Goal: Navigation & Orientation: Find specific page/section

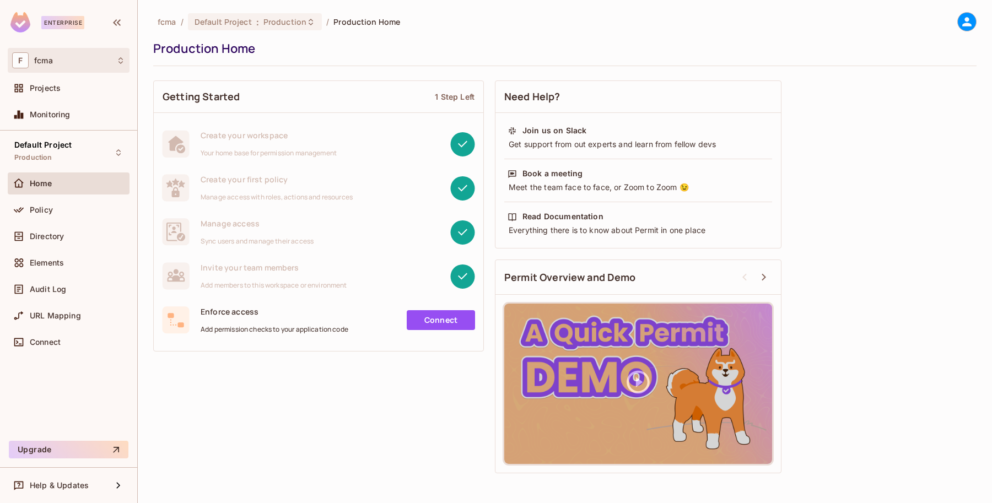
click at [39, 58] on span "fcma" at bounding box center [43, 60] width 19 height 9
click at [39, 58] on div at bounding box center [496, 251] width 992 height 503
click at [122, 62] on icon at bounding box center [120, 60] width 9 height 9
click at [46, 88] on span "fcma" at bounding box center [62, 93] width 77 height 10
click at [42, 88] on span "Projects" at bounding box center [45, 88] width 31 height 9
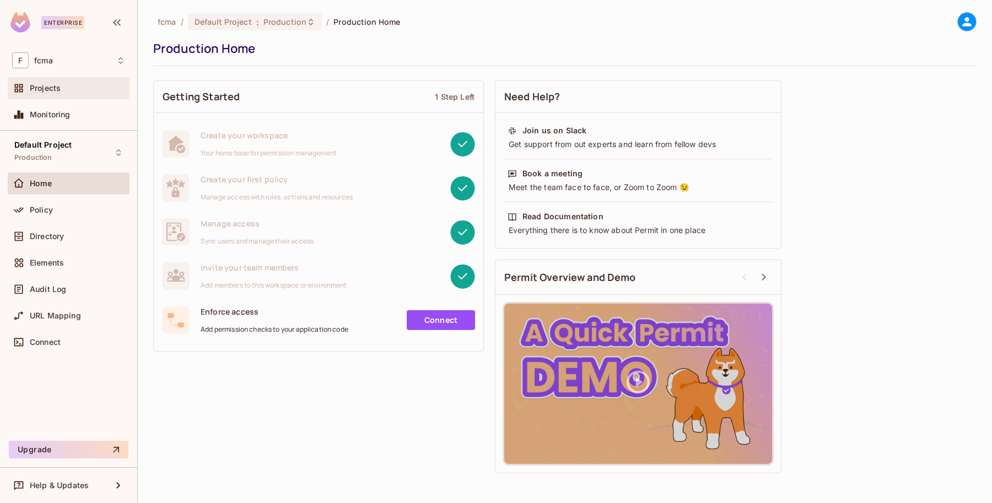
click at [46, 86] on span "Projects" at bounding box center [45, 88] width 31 height 9
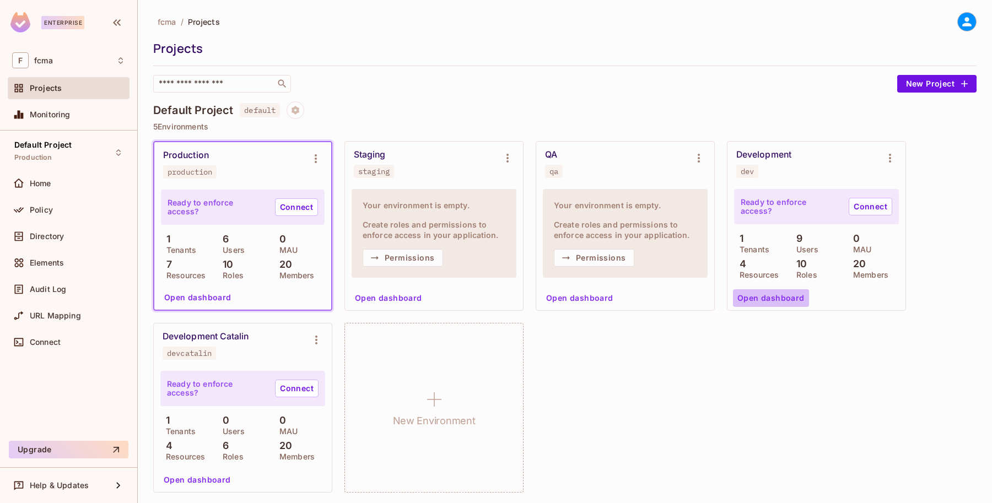
click at [777, 292] on button "Open dashboard" at bounding box center [771, 298] width 76 height 18
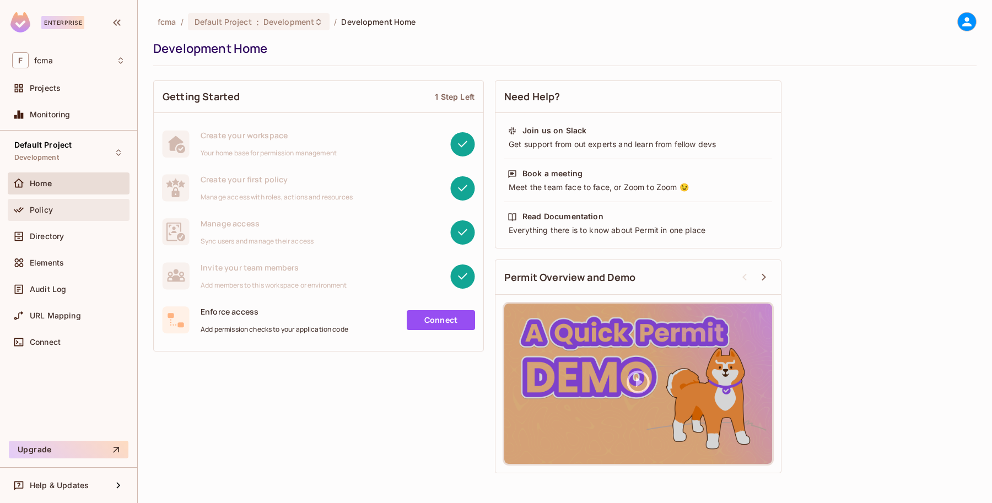
click at [73, 205] on div "Policy" at bounding box center [77, 209] width 95 height 9
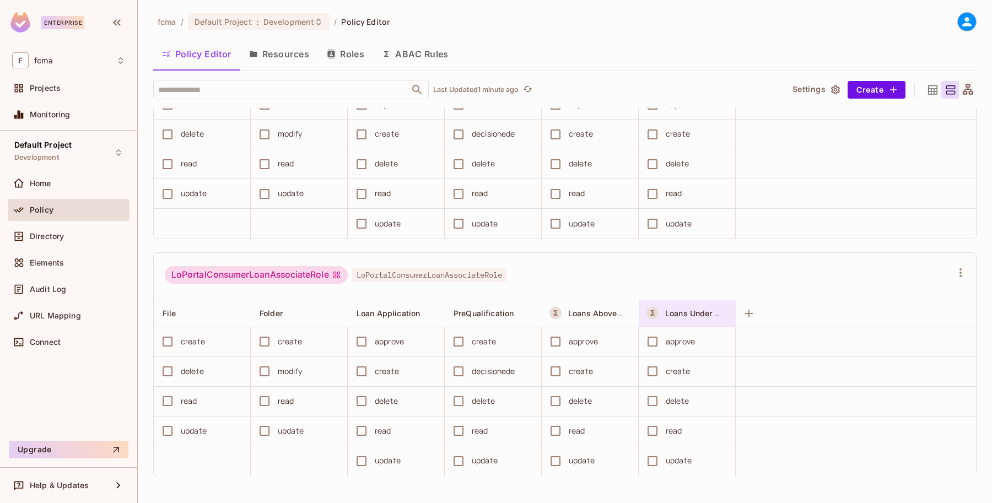
scroll to position [386, 0]
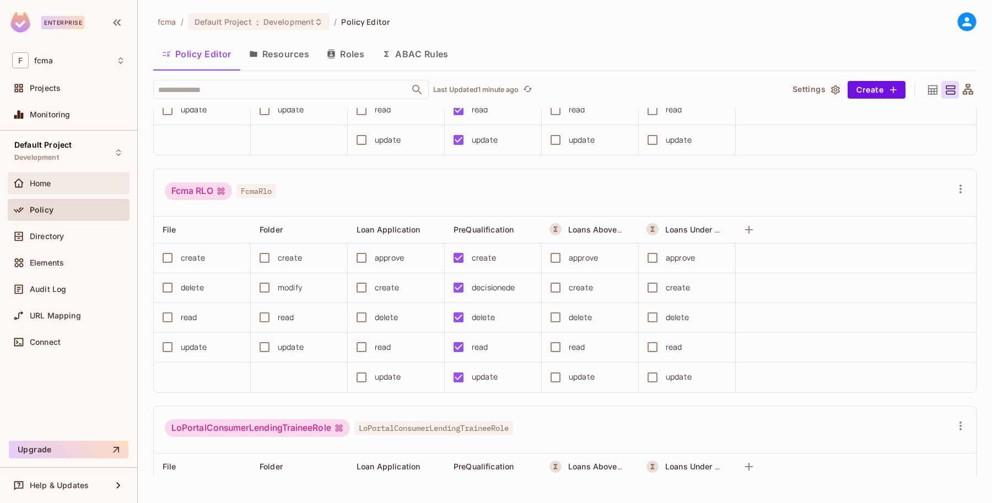
click at [42, 185] on span "Home" at bounding box center [40, 183] width 21 height 9
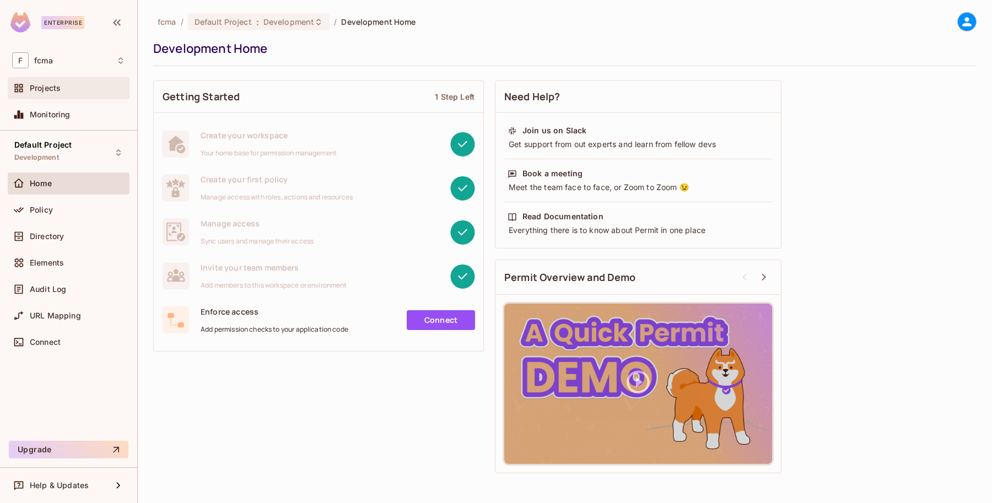
click at [37, 84] on span "Projects" at bounding box center [45, 88] width 31 height 9
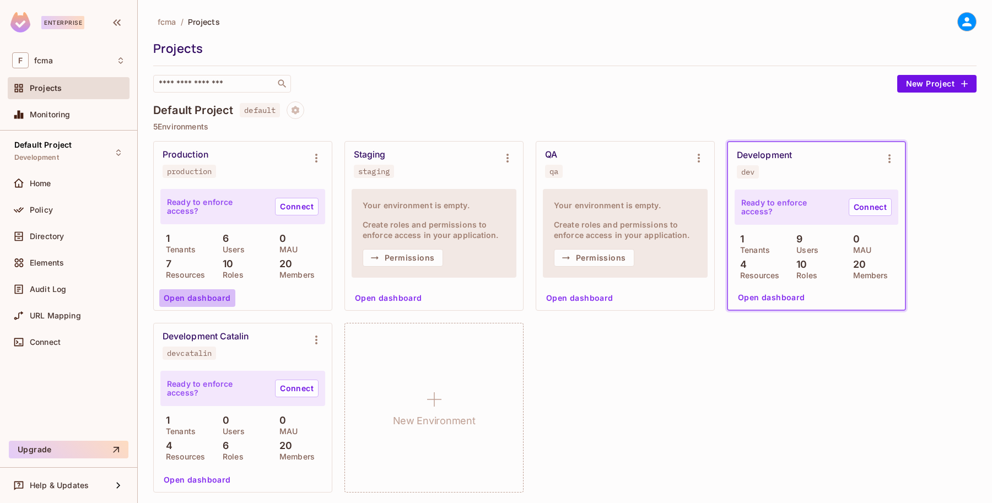
click at [201, 298] on button "Open dashboard" at bounding box center [197, 298] width 76 height 18
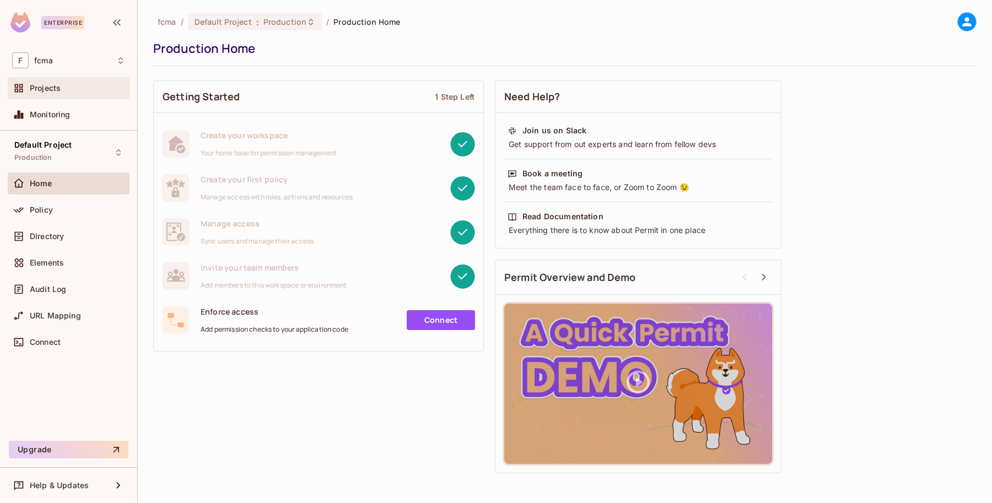
click at [83, 86] on div "Projects" at bounding box center [77, 88] width 95 height 9
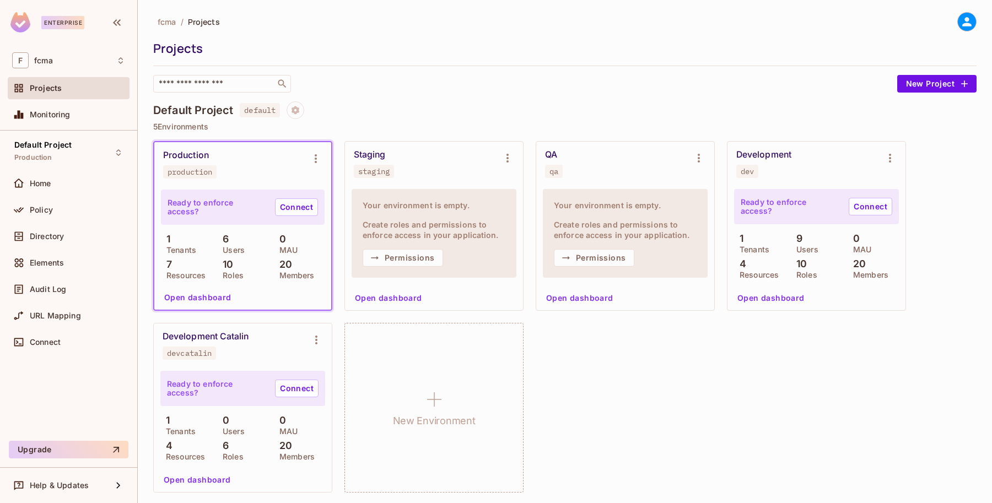
click at [189, 163] on div "Production production" at bounding box center [234, 164] width 142 height 29
click at [274, 171] on div "Production production" at bounding box center [234, 164] width 142 height 29
click at [50, 115] on span "Monitoring" at bounding box center [50, 114] width 41 height 9
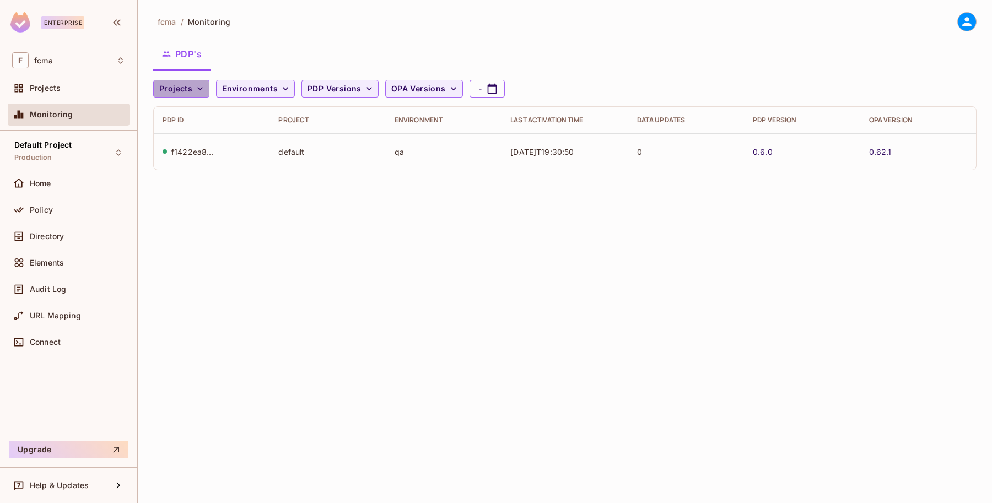
click at [200, 89] on icon "button" at bounding box center [200, 88] width 6 height 3
click at [197, 116] on span "Default Project" at bounding box center [189, 114] width 55 height 10
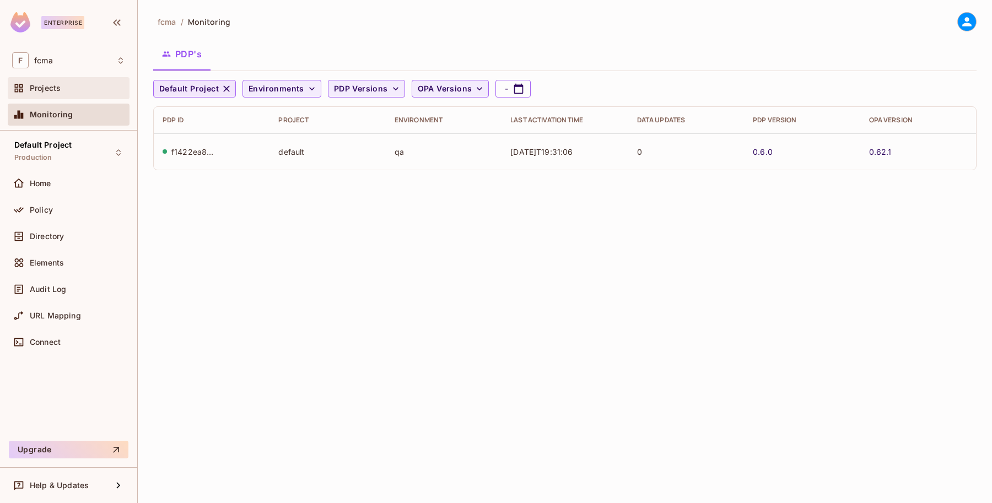
click at [50, 88] on span "Projects" at bounding box center [45, 88] width 31 height 9
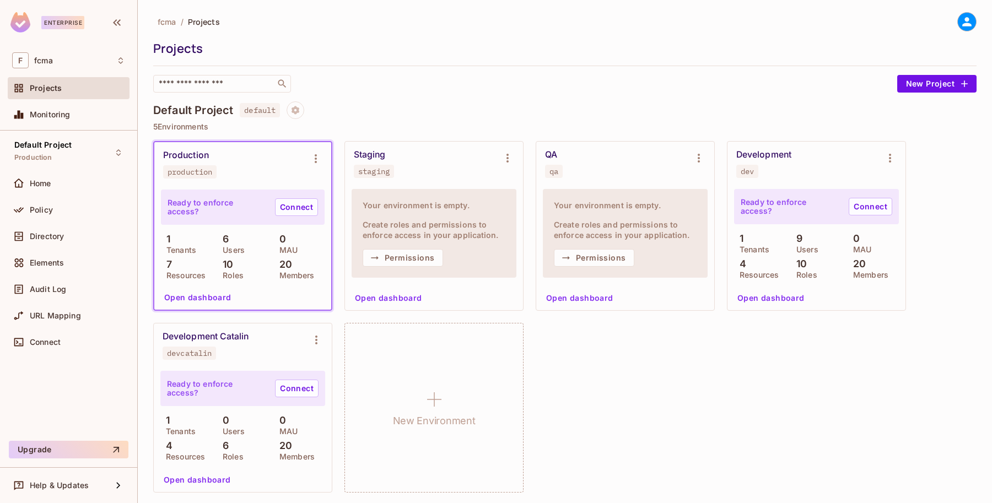
click at [792, 294] on button "Open dashboard" at bounding box center [771, 298] width 76 height 18
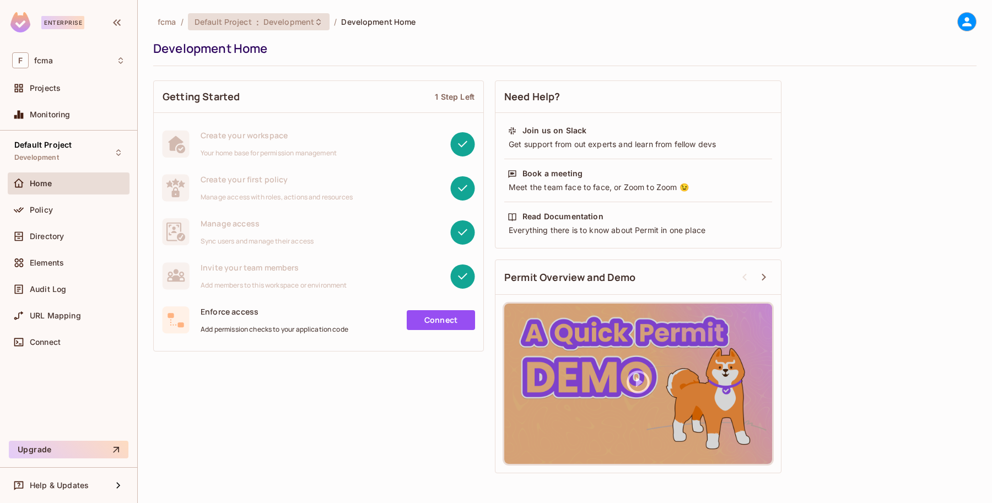
click at [267, 22] on span "Development" at bounding box center [288, 22] width 51 height 10
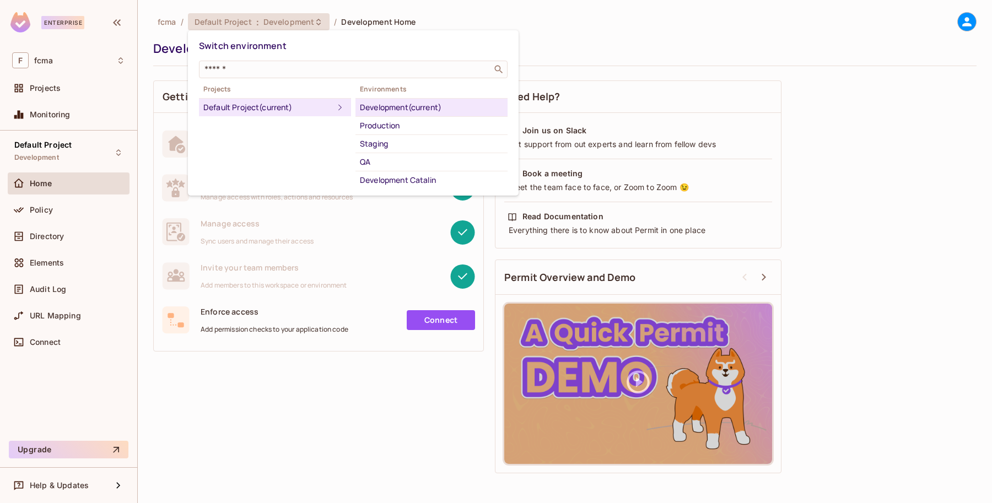
click at [48, 83] on div at bounding box center [496, 251] width 992 height 503
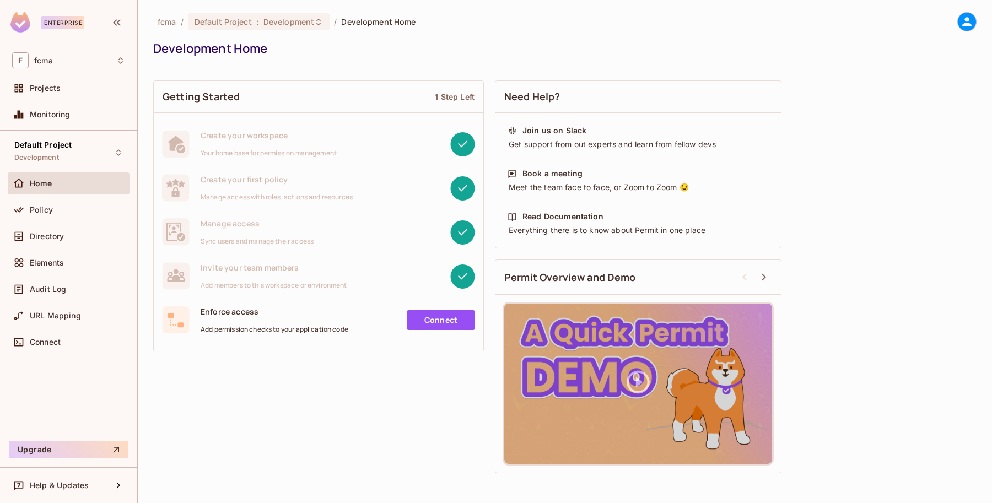
click at [40, 85] on span "Projects" at bounding box center [45, 88] width 31 height 9
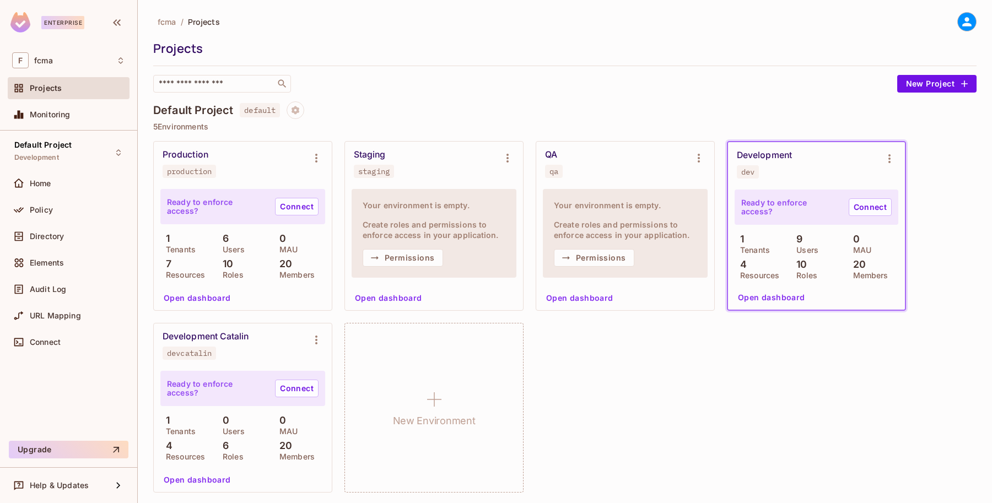
click at [197, 294] on button "Open dashboard" at bounding box center [197, 298] width 76 height 18
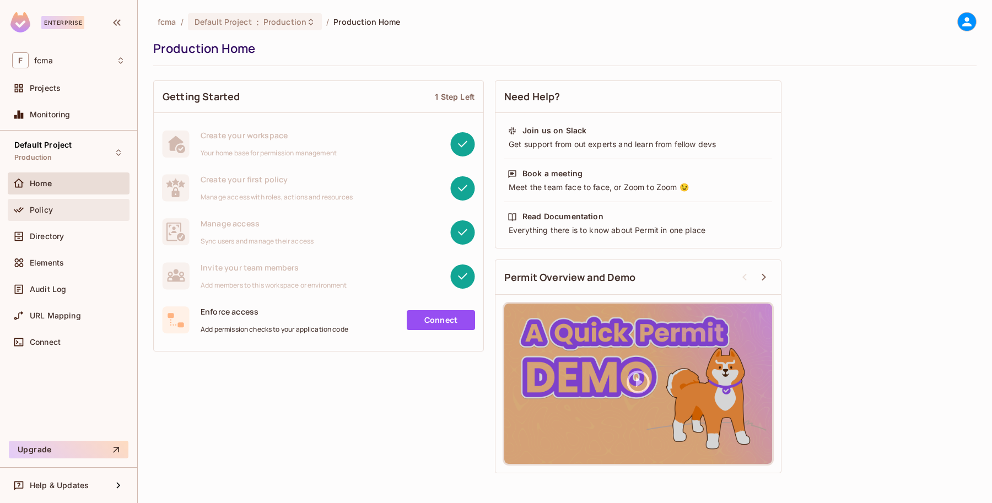
click at [36, 209] on span "Policy" at bounding box center [41, 209] width 23 height 9
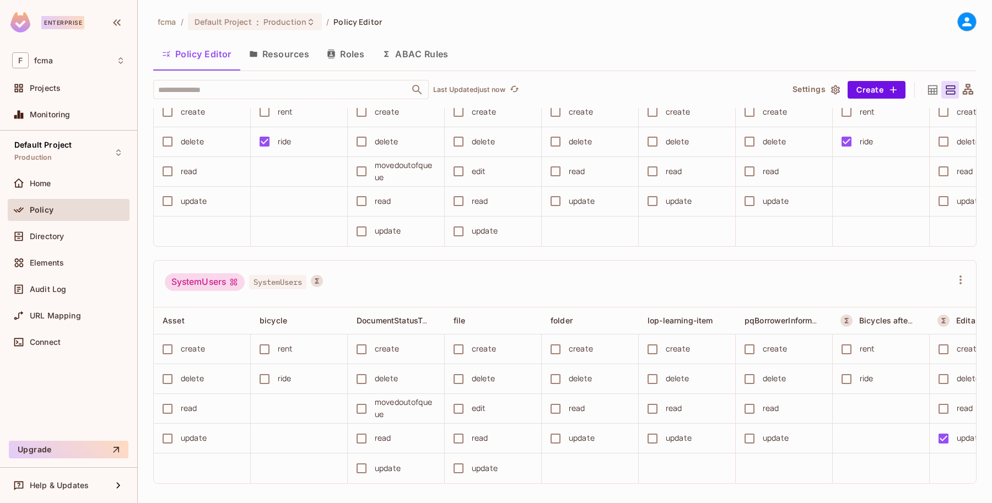
scroll to position [37, 0]
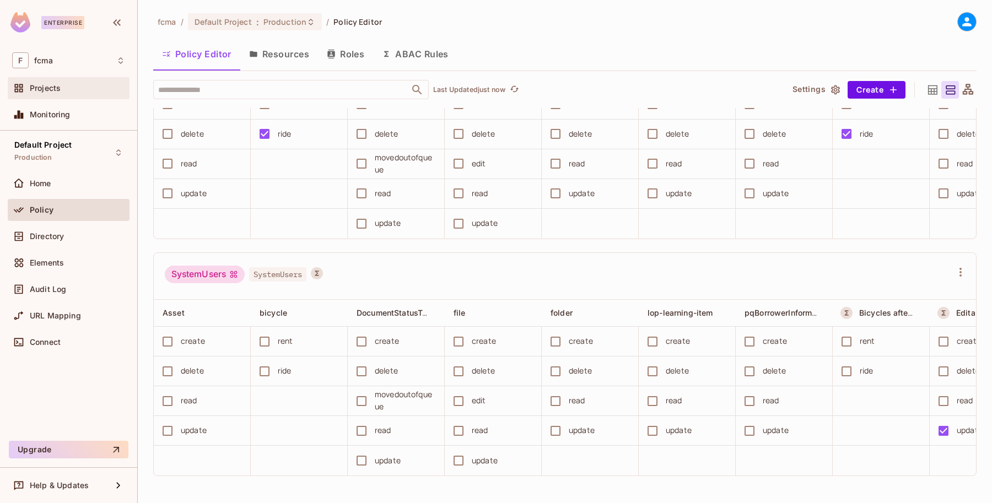
click at [56, 84] on span "Projects" at bounding box center [45, 88] width 31 height 9
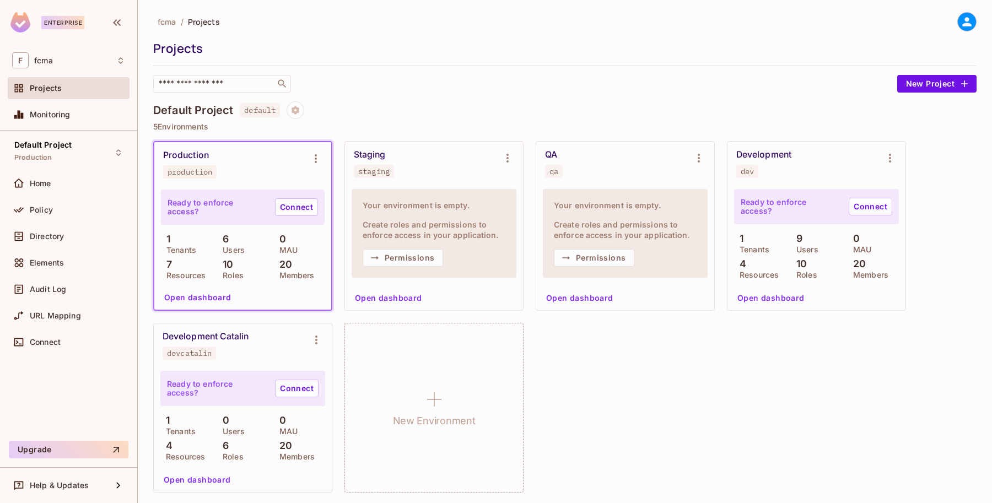
scroll to position [1, 0]
click at [194, 479] on button "Open dashboard" at bounding box center [197, 479] width 76 height 18
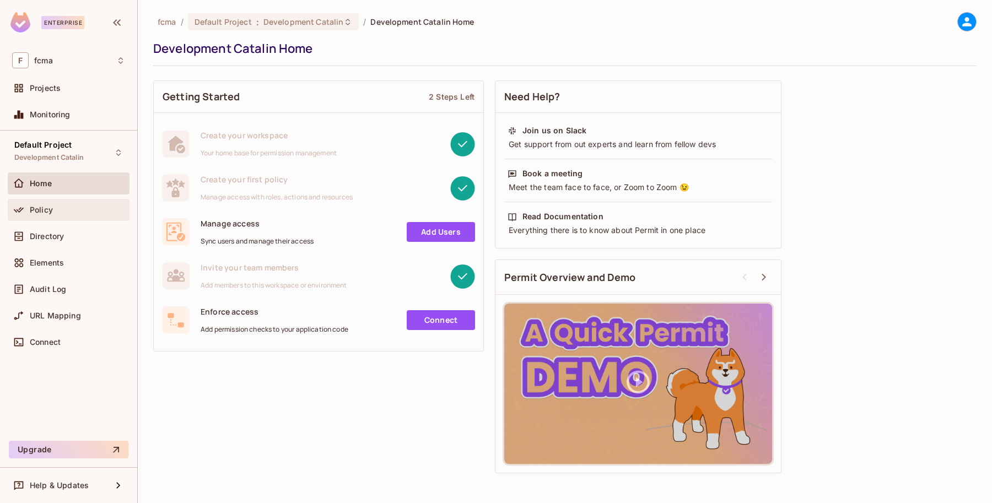
click at [42, 208] on span "Policy" at bounding box center [41, 209] width 23 height 9
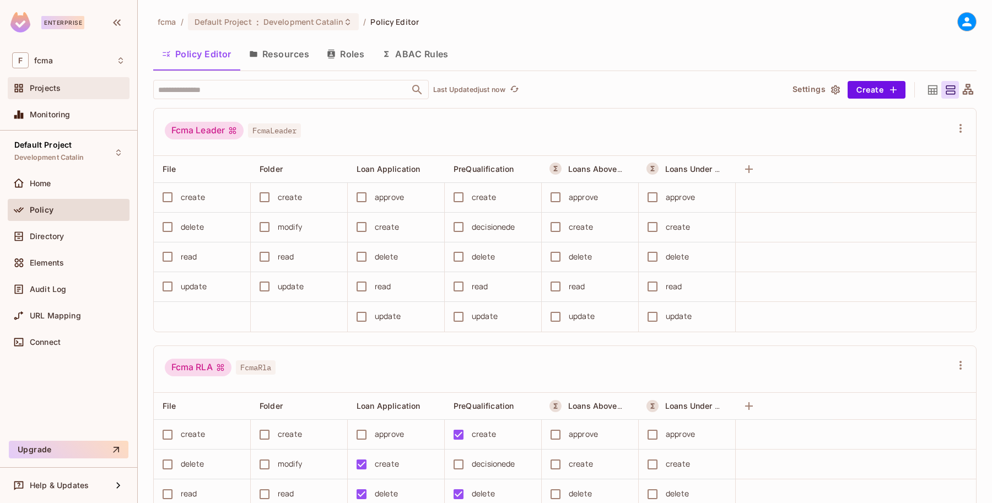
click at [48, 91] on span "Projects" at bounding box center [45, 88] width 31 height 9
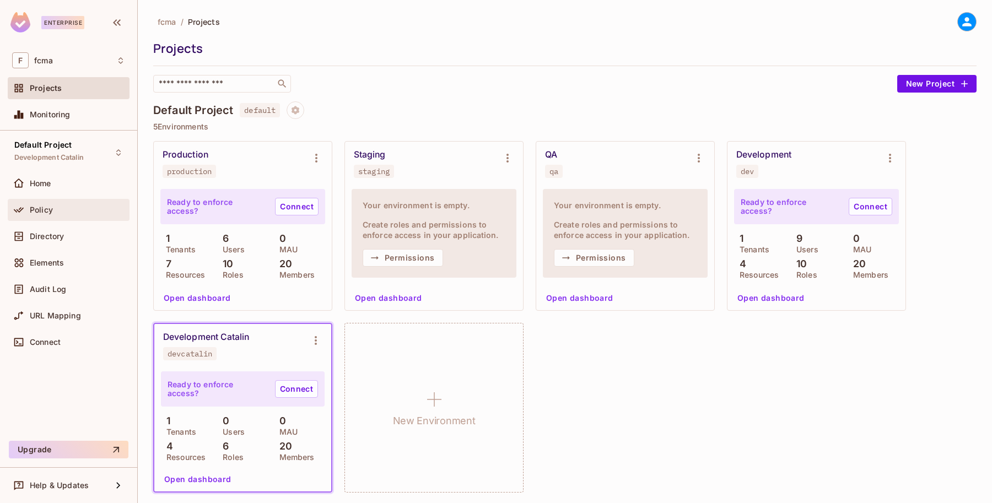
click at [62, 207] on div "Policy" at bounding box center [77, 209] width 95 height 9
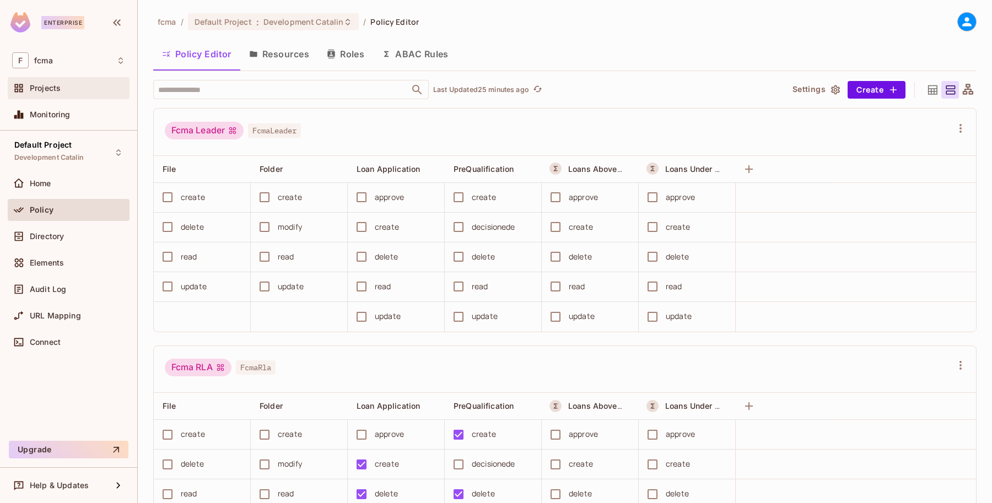
click at [51, 84] on span "Projects" at bounding box center [45, 88] width 31 height 9
